Goal: Information Seeking & Learning: Learn about a topic

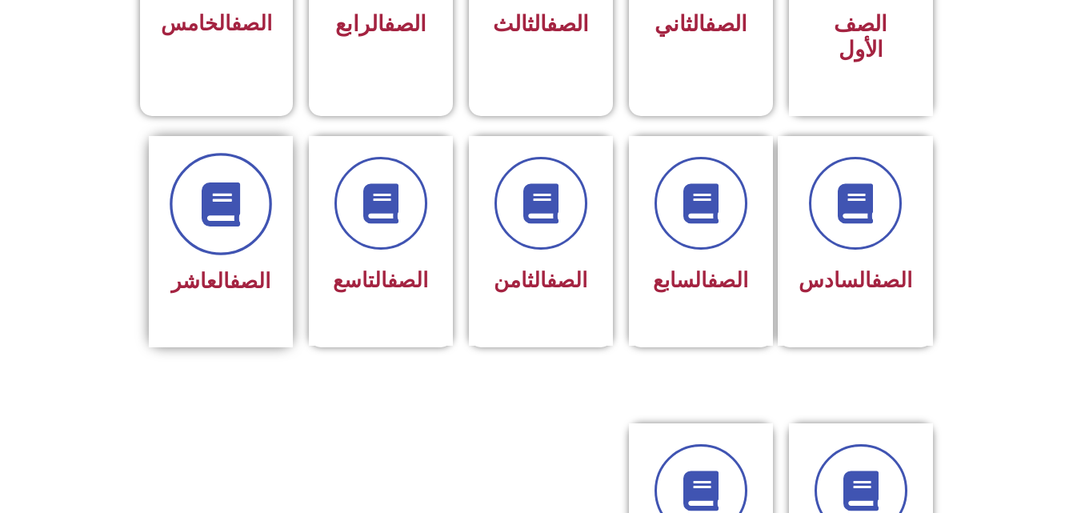
scroll to position [599, 0]
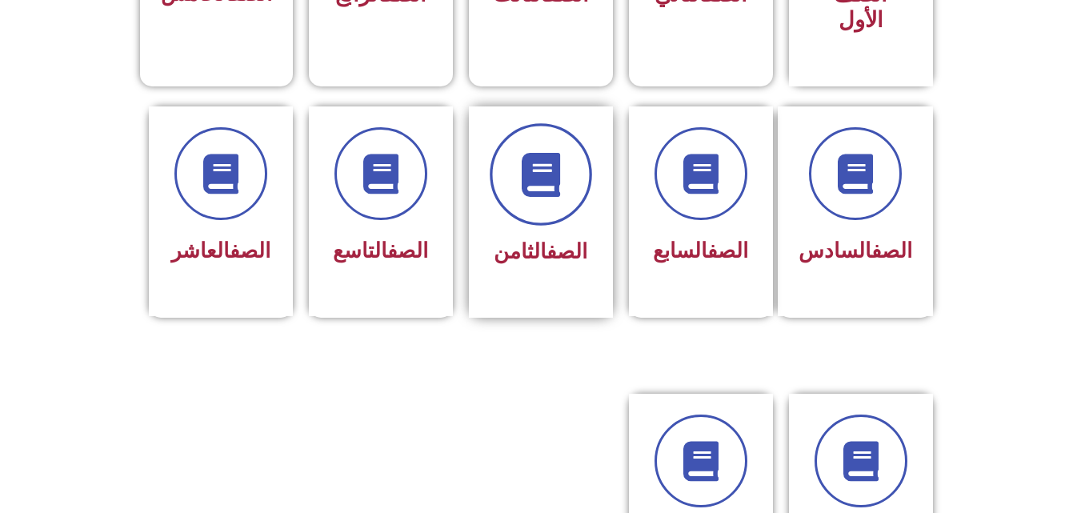
click at [537, 180] on span at bounding box center [541, 174] width 102 height 102
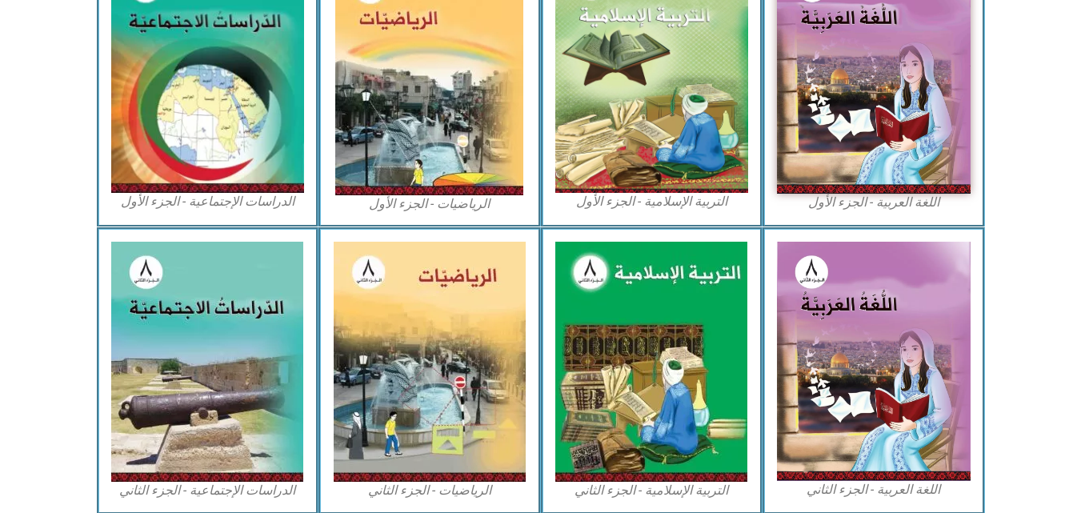
scroll to position [560, 0]
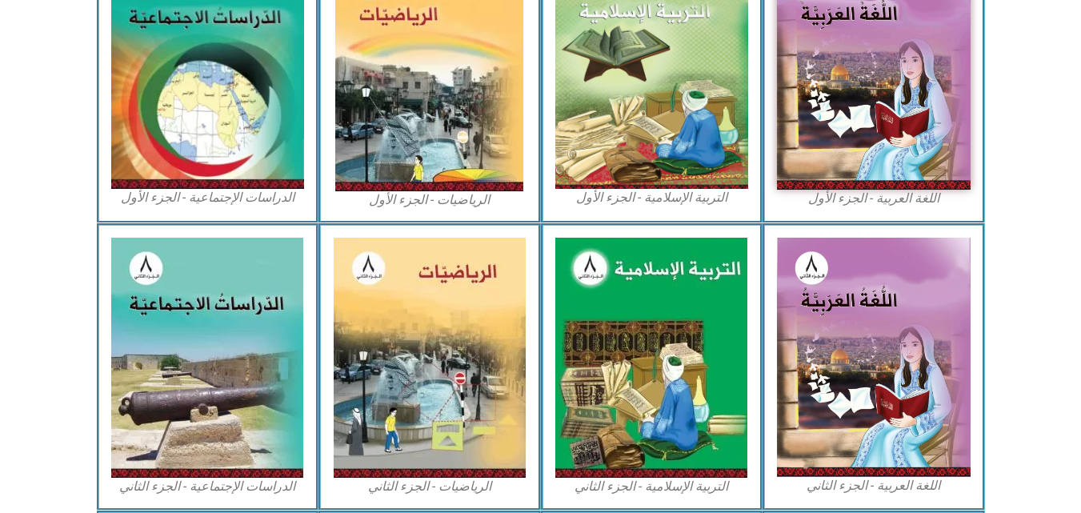
click at [416, 204] on figcaption "الرياضيات - الجزء الأول​" at bounding box center [430, 200] width 194 height 18
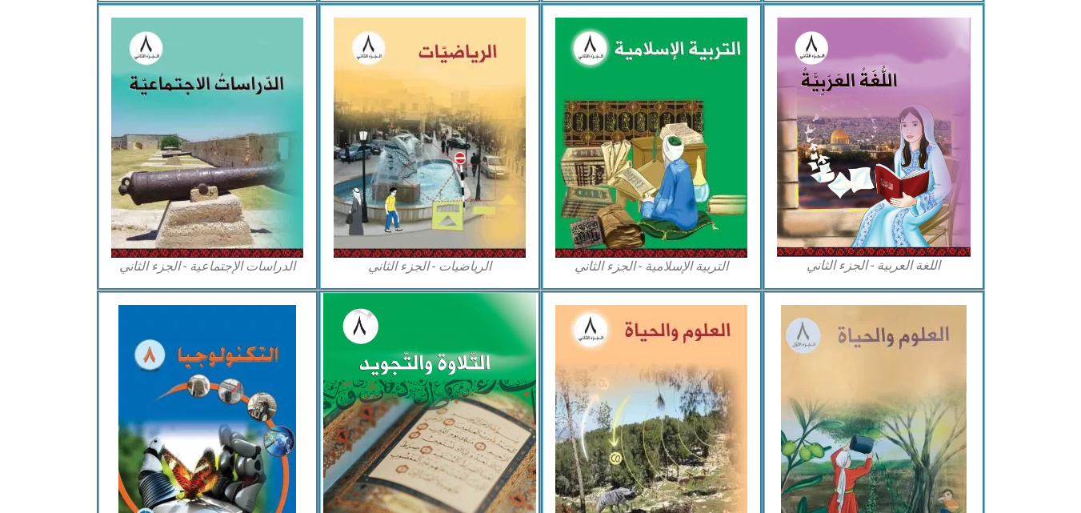
scroll to position [672, 0]
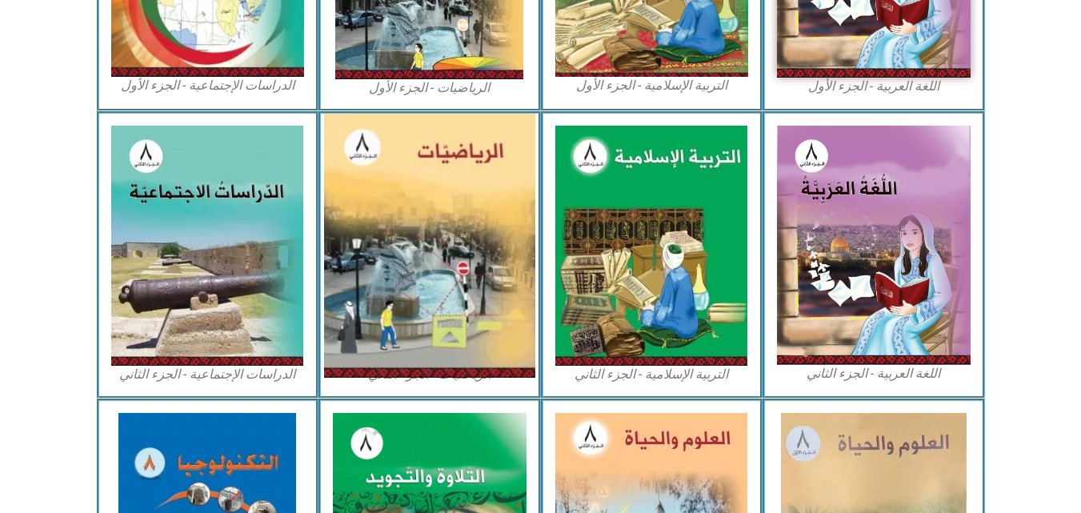
click at [451, 307] on img at bounding box center [429, 246] width 211 height 264
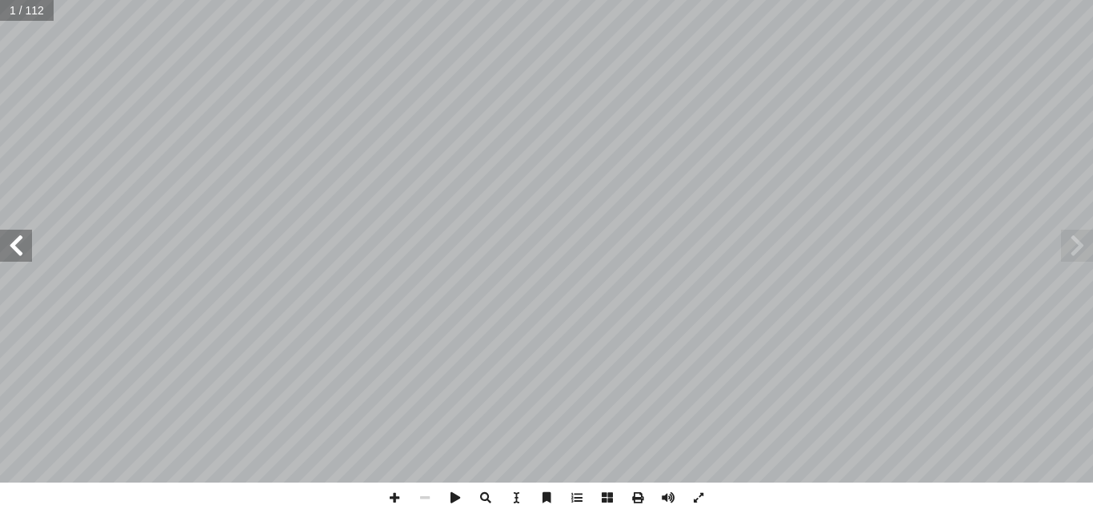
click at [24, 253] on span at bounding box center [16, 246] width 32 height 32
click at [17, 244] on span at bounding box center [16, 246] width 32 height 32
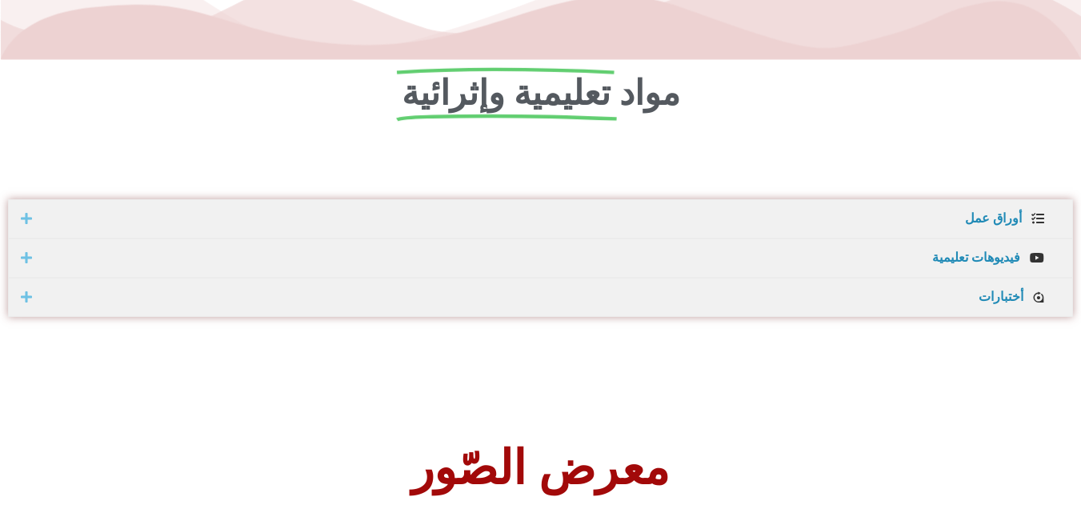
scroll to position [880, 0]
